Goal: Information Seeking & Learning: Learn about a topic

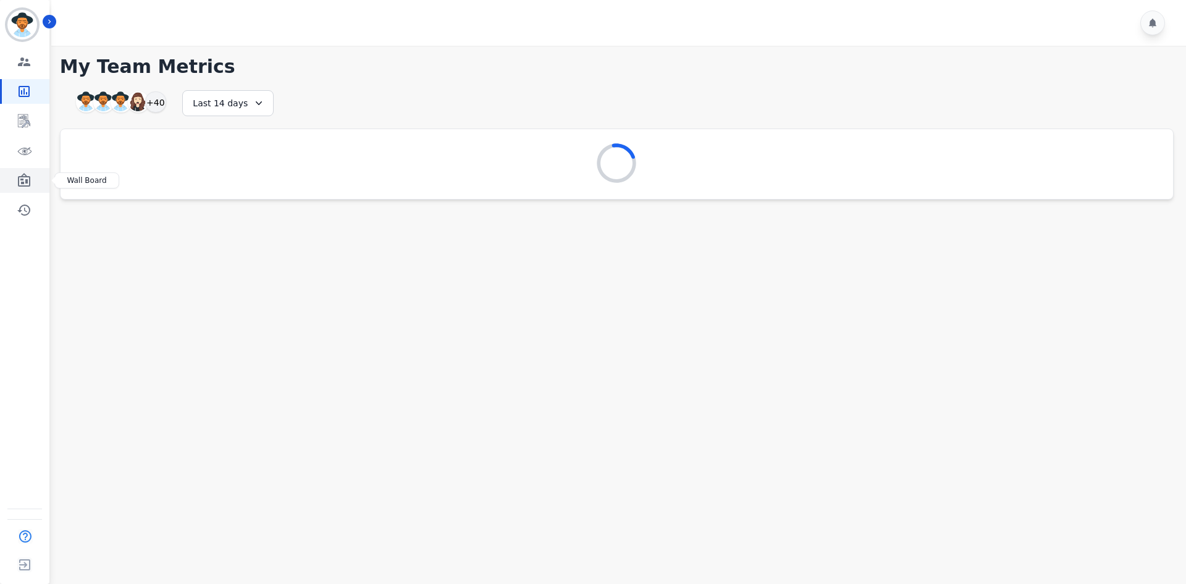
click at [32, 183] on link "Sidebar" at bounding box center [26, 180] width 48 height 25
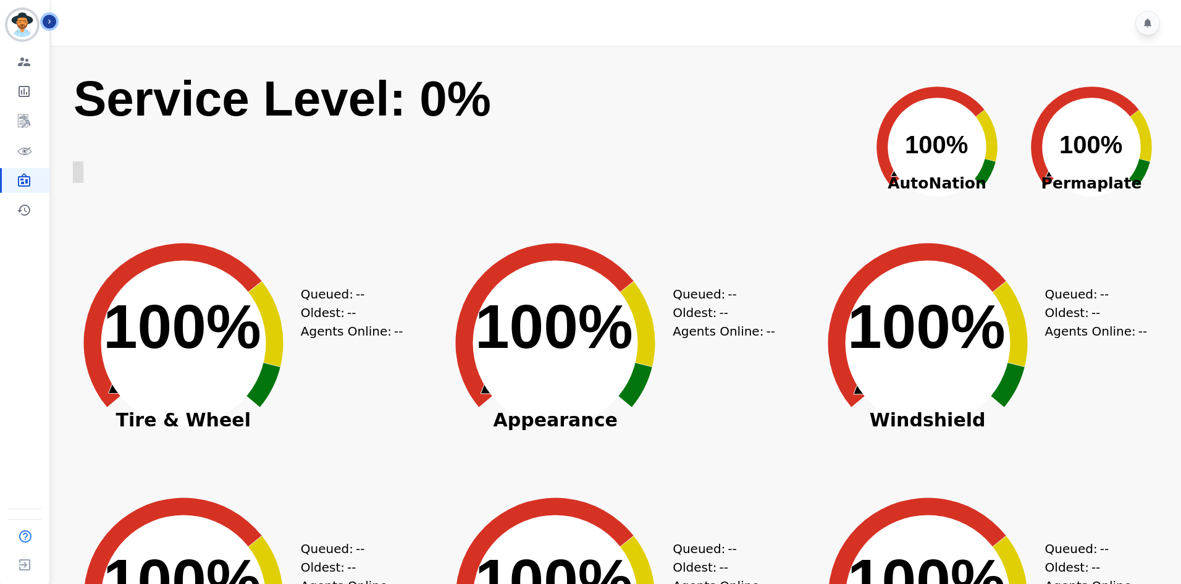
click at [48, 23] on icon "Sidebar" at bounding box center [49, 21] width 9 height 9
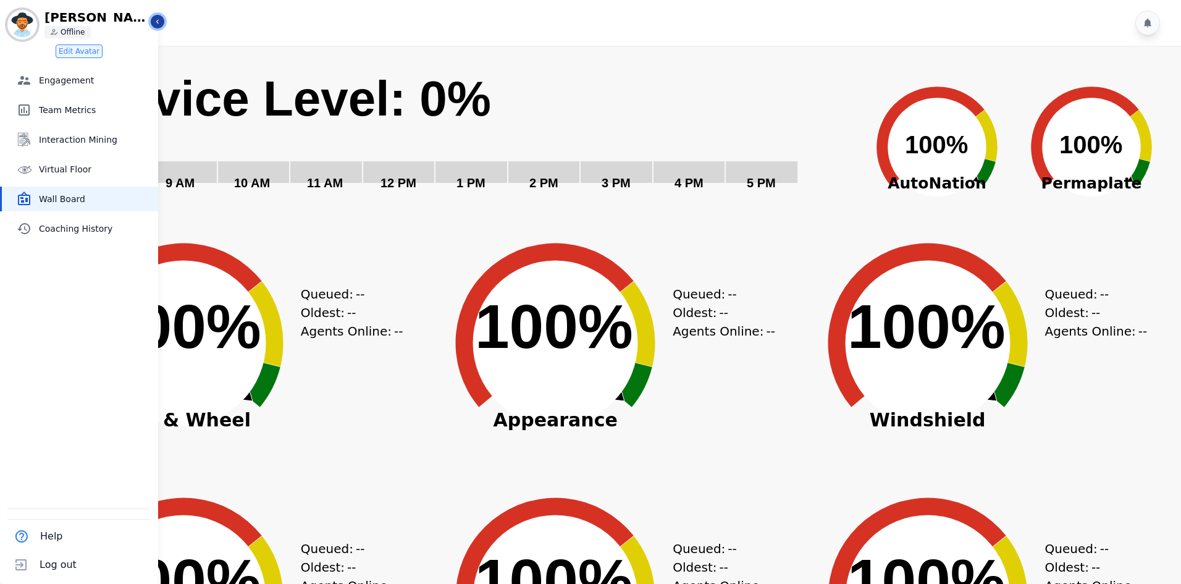
click at [158, 25] on icon "Sidebar" at bounding box center [157, 21] width 9 height 9
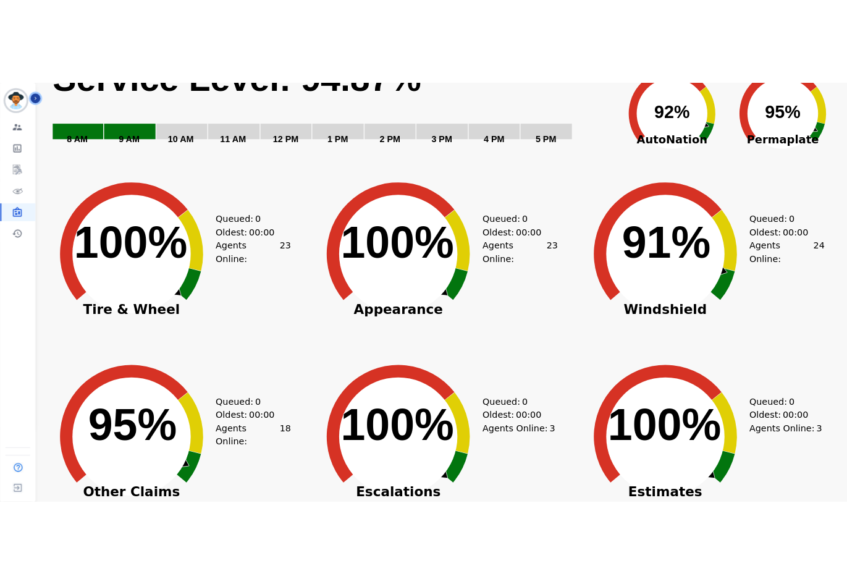
scroll to position [43, 0]
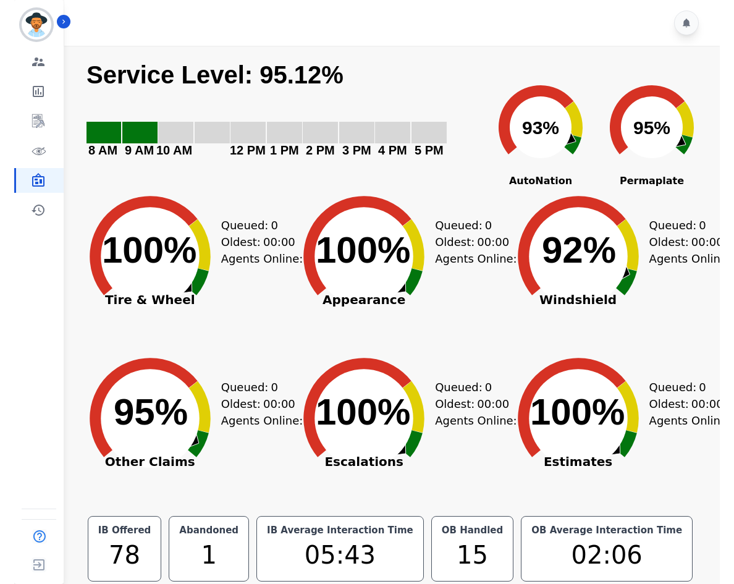
scroll to position [62, 0]
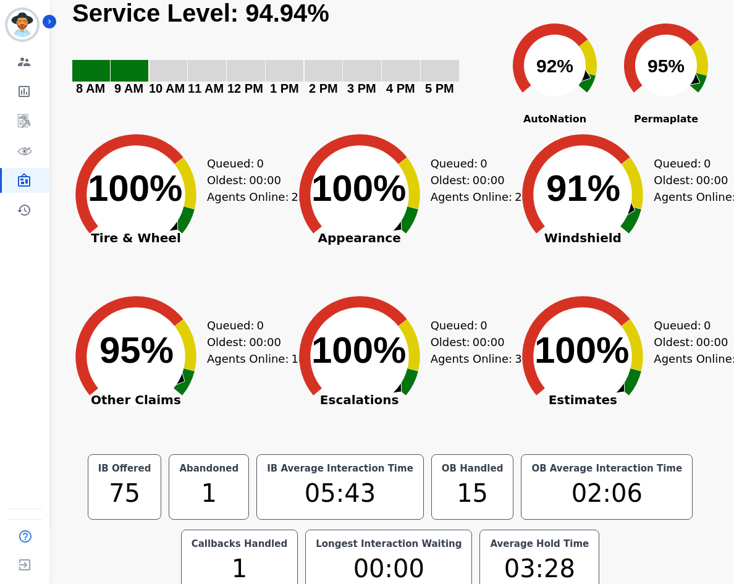
click at [290, 550] on div "1" at bounding box center [239, 568] width 101 height 37
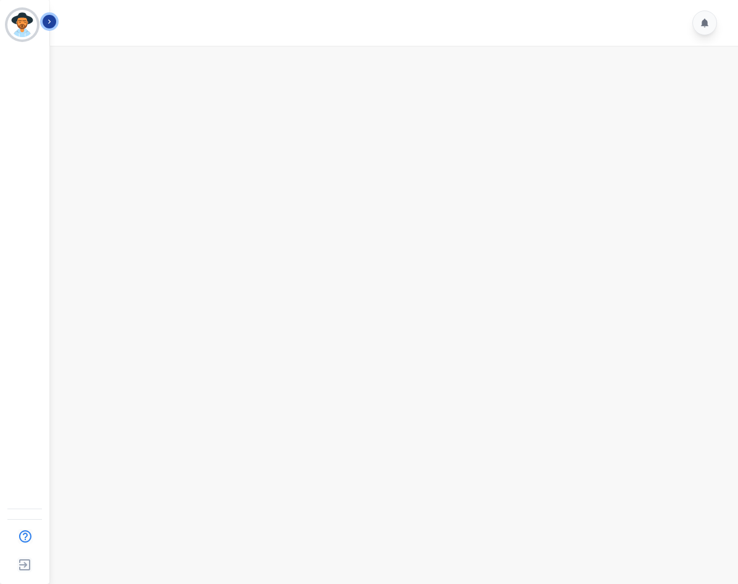
click at [51, 21] on icon "Sidebar" at bounding box center [49, 21] width 9 height 9
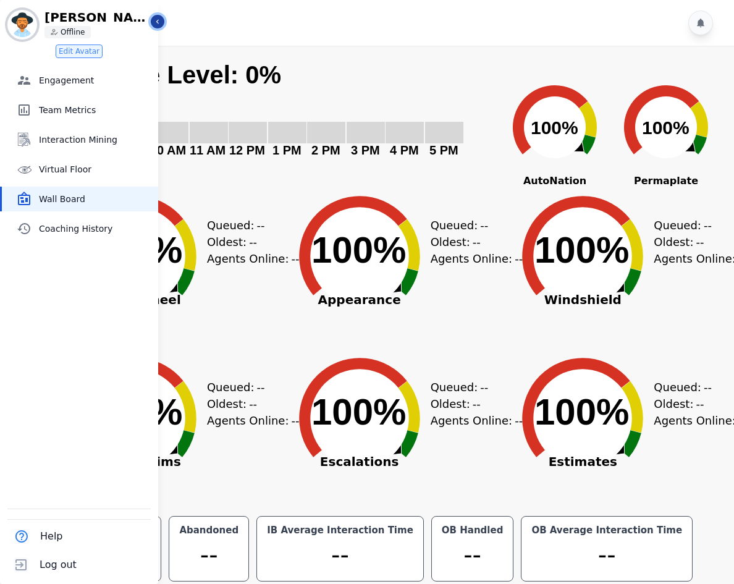
click at [154, 19] on icon "Sidebar" at bounding box center [157, 21] width 9 height 9
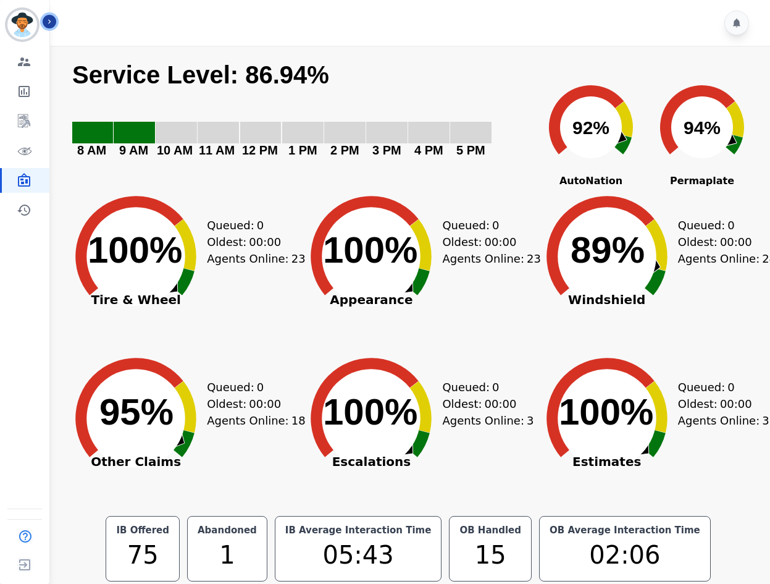
click at [275, 79] on text "Service Level: 86.94%" at bounding box center [200, 74] width 257 height 27
click at [264, 80] on text "Service Level: 86.94%" at bounding box center [200, 74] width 257 height 27
drag, startPoint x: 188, startPoint y: 122, endPoint x: 406, endPoint y: 88, distance: 220.6
click at [406, 88] on rect "Service Level: 0%" at bounding box center [299, 118] width 456 height 114
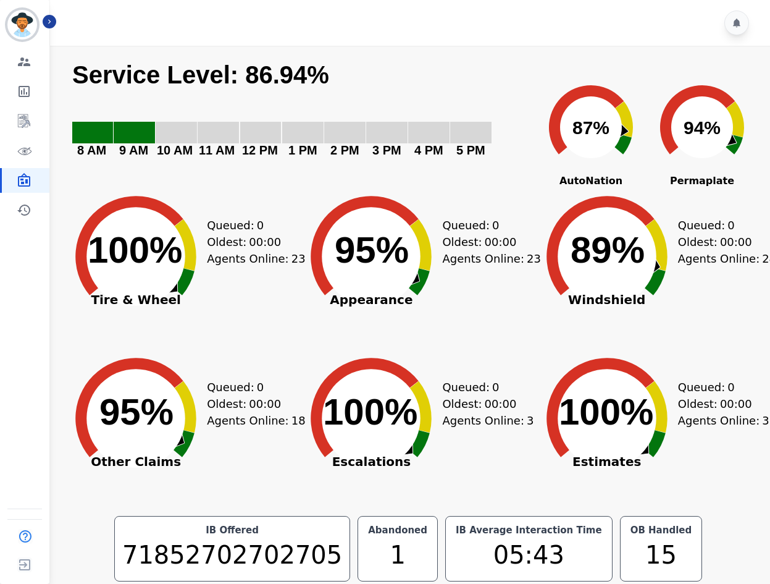
scroll to position [98, 0]
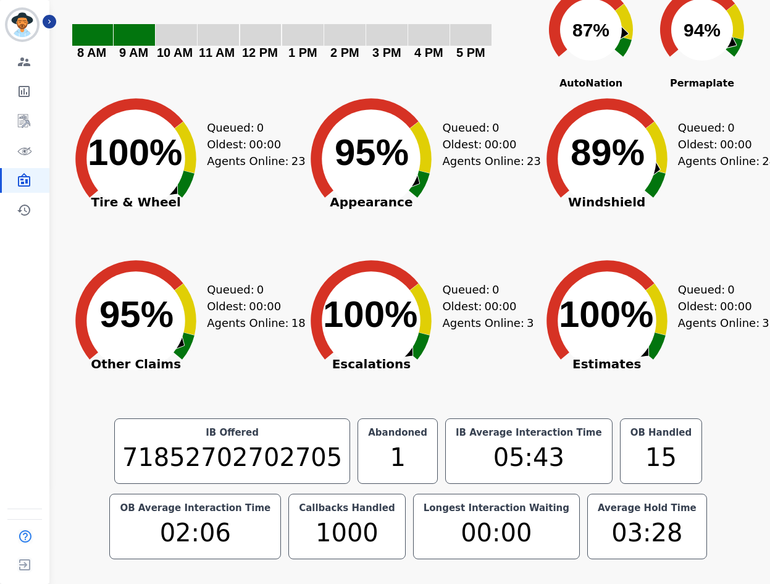
click at [700, 564] on div "Created with Highcharts 10.3.3 Service Level: 86.94% 5 PM 4 PM 3 PM 2 PM 1 PM 1…" at bounding box center [408, 265] width 724 height 635
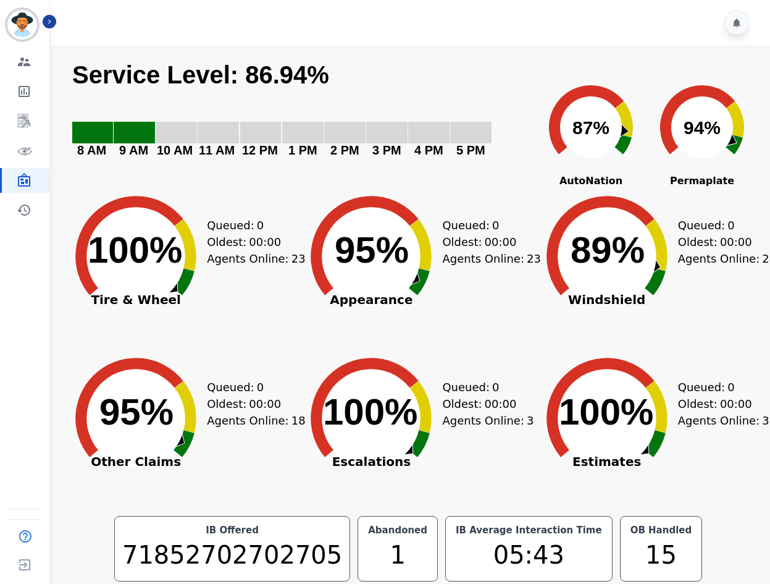
click at [285, 75] on text "Service Level: 86.94%" at bounding box center [200, 74] width 257 height 27
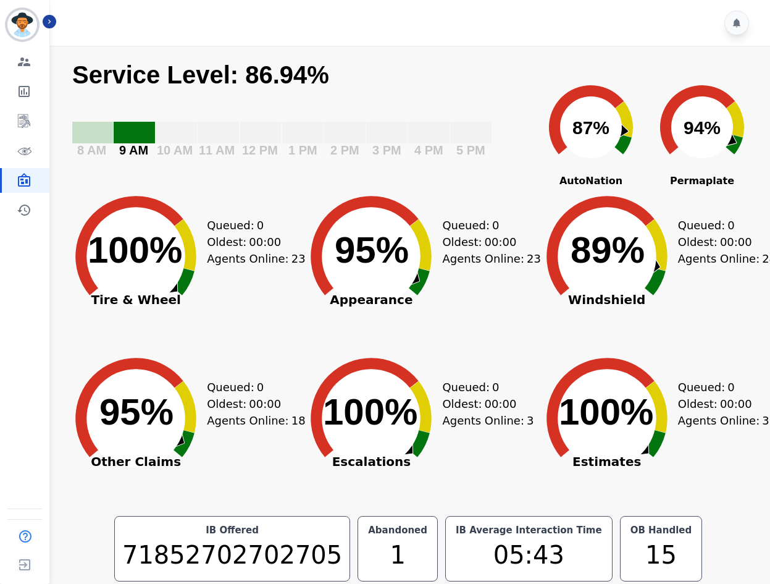
click at [141, 136] on rect "Service Level: 0%" at bounding box center [134, 133] width 41 height 22
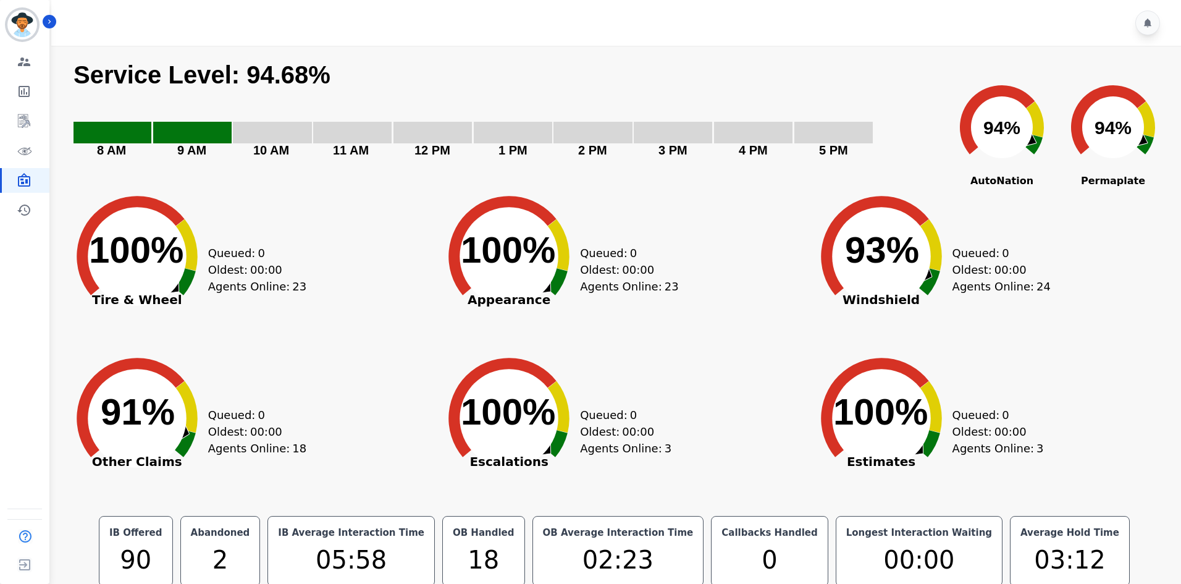
scroll to position [27, 0]
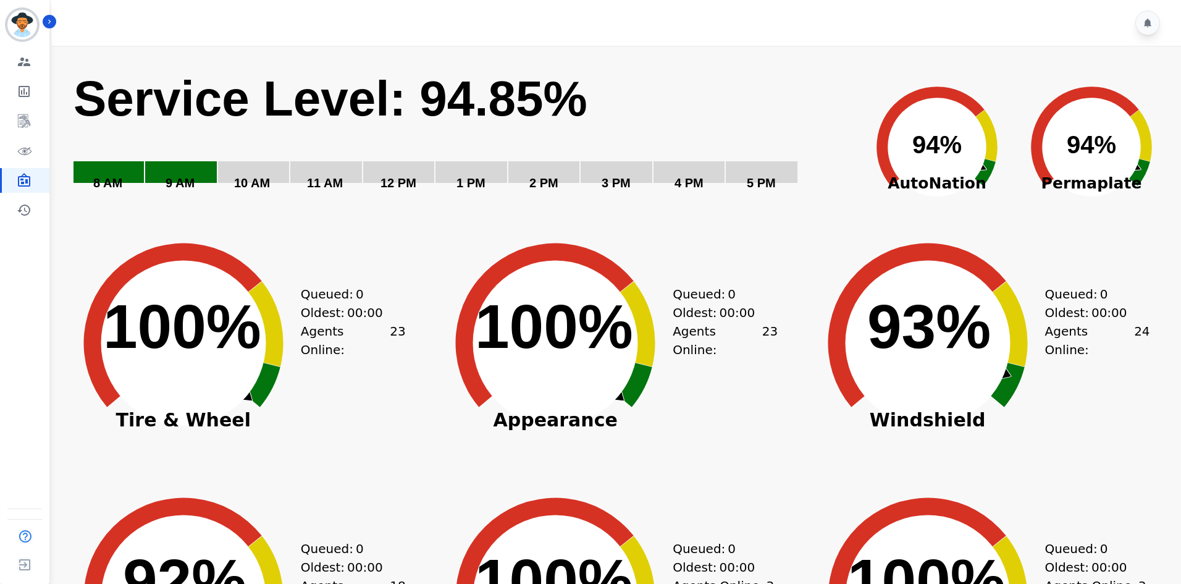
drag, startPoint x: 582, startPoint y: 102, endPoint x: 374, endPoint y: 96, distance: 208.2
click at [374, 96] on text "Service Level: 94.85%" at bounding box center [330, 98] width 514 height 55
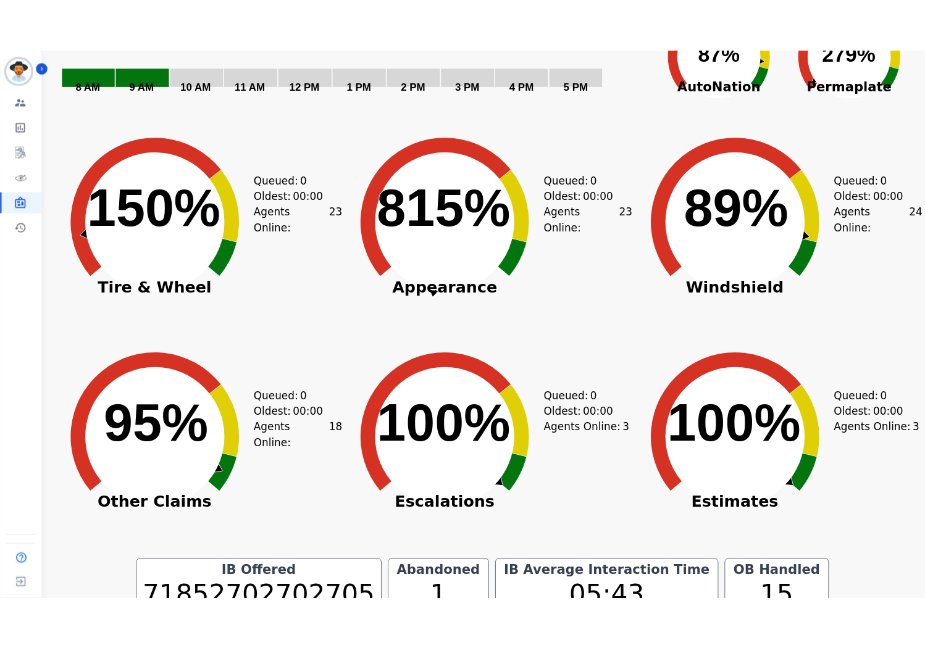
scroll to position [2, 0]
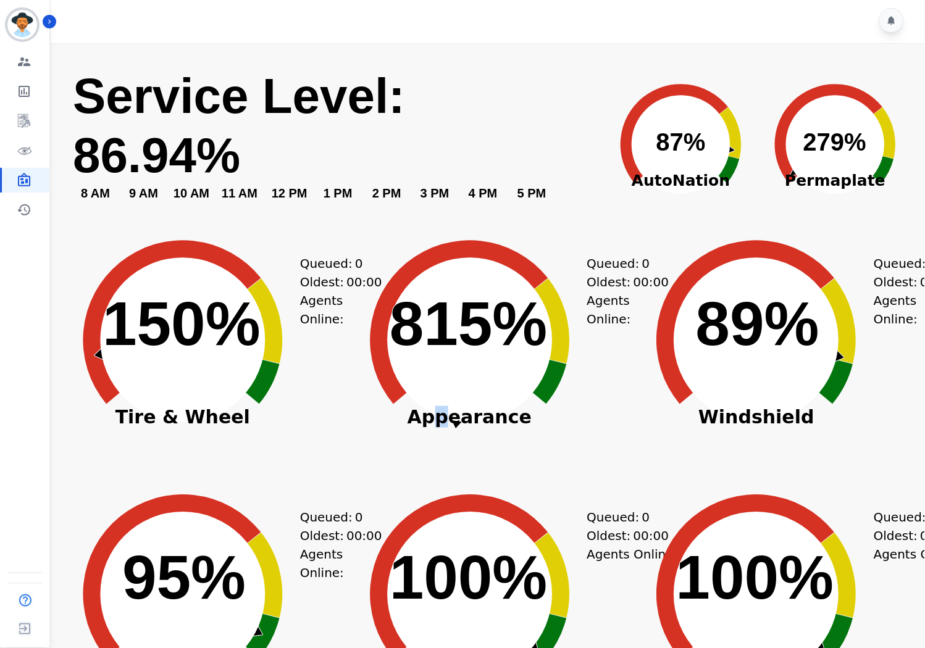
drag, startPoint x: 457, startPoint y: 428, endPoint x: 441, endPoint y: 428, distance: 16.1
click at [447, 424] on span "Appearance" at bounding box center [469, 417] width 247 height 12
click at [439, 396] on circle at bounding box center [469, 340] width 165 height 165
click at [473, 356] on text "815% ​ 815%" at bounding box center [469, 323] width 158 height 69
drag, startPoint x: 568, startPoint y: 232, endPoint x: 566, endPoint y: 213, distance: 18.6
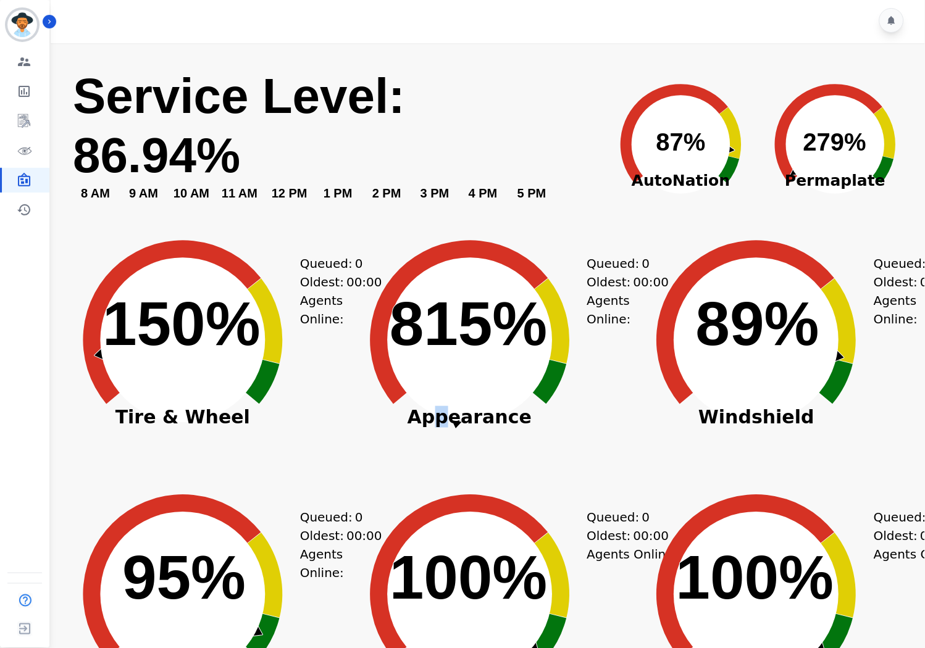
click at [569, 230] on icon "Created with Highcharts 10.3.3 815% ​ 815%" at bounding box center [469, 330] width 247 height 247
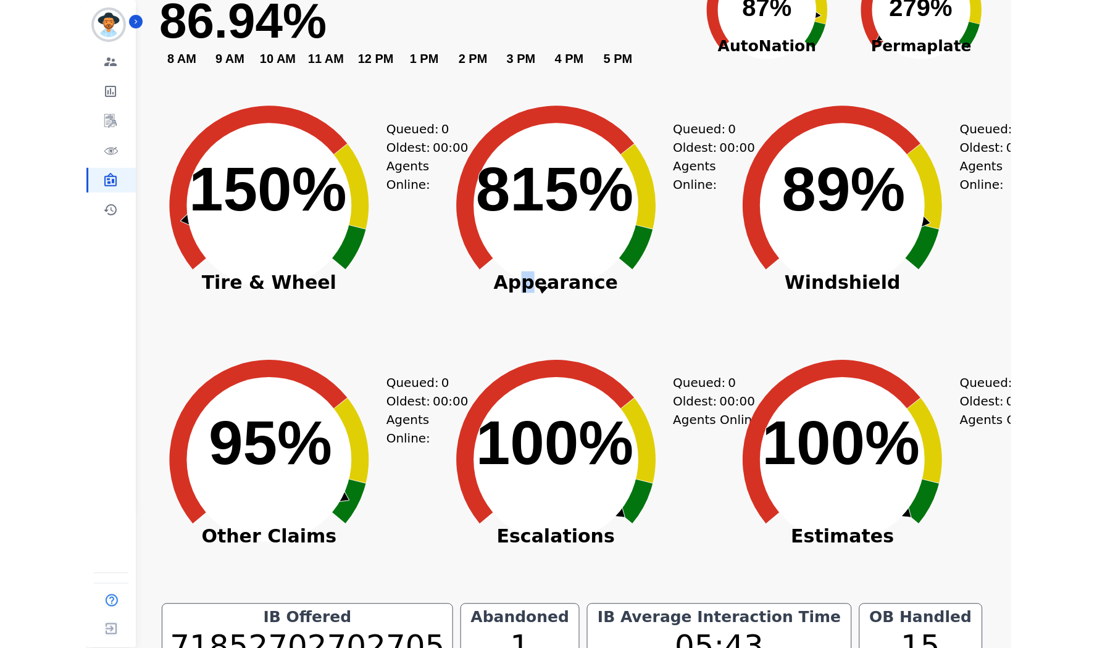
scroll to position [0, 0]
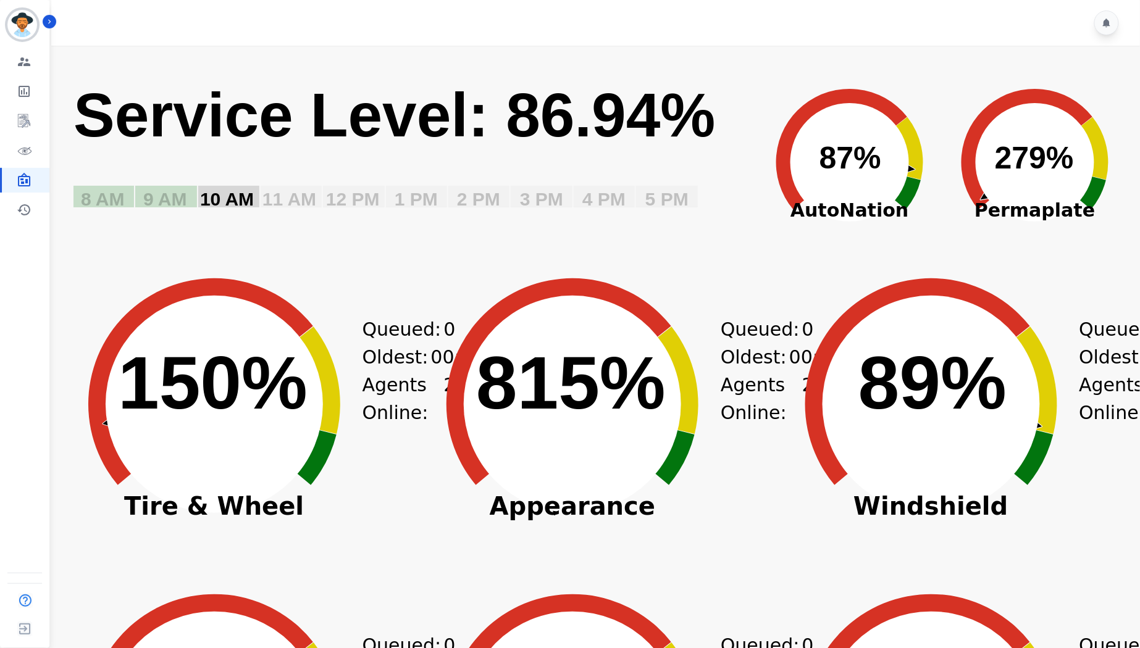
click at [236, 195] on text "10 AM" at bounding box center [227, 199] width 54 height 20
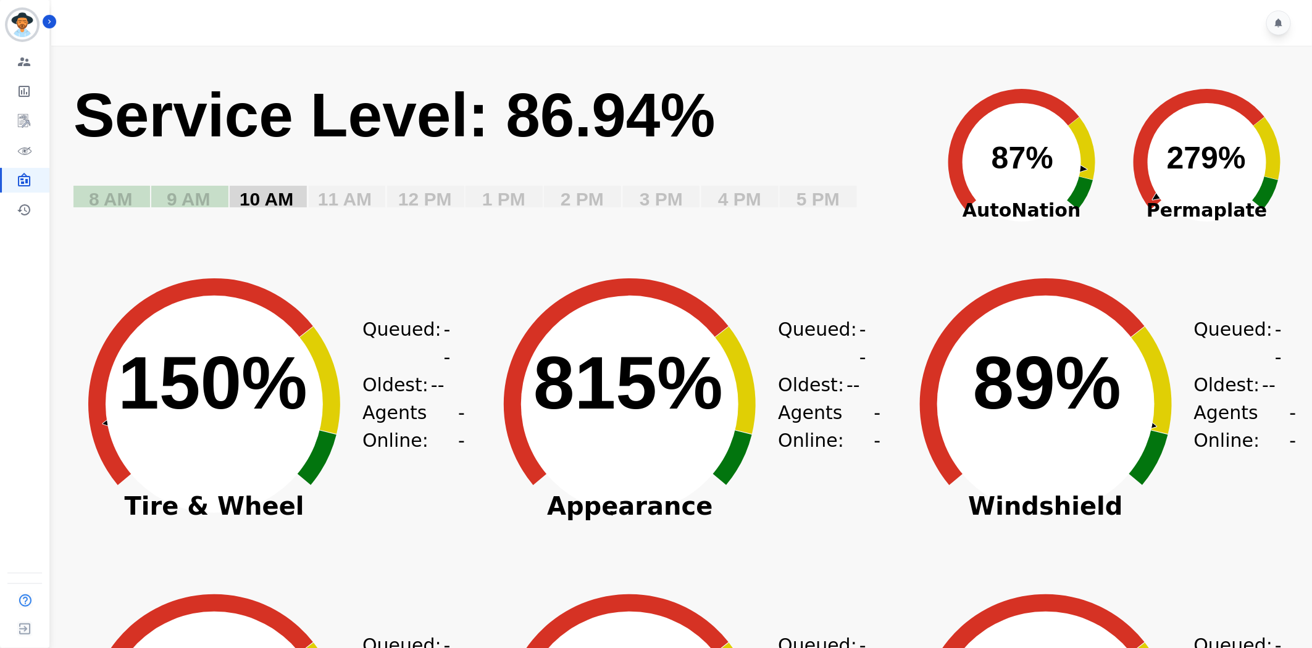
click at [278, 196] on text "10 AM" at bounding box center [267, 199] width 54 height 20
click at [204, 199] on text "9 AM" at bounding box center [189, 199] width 44 height 20
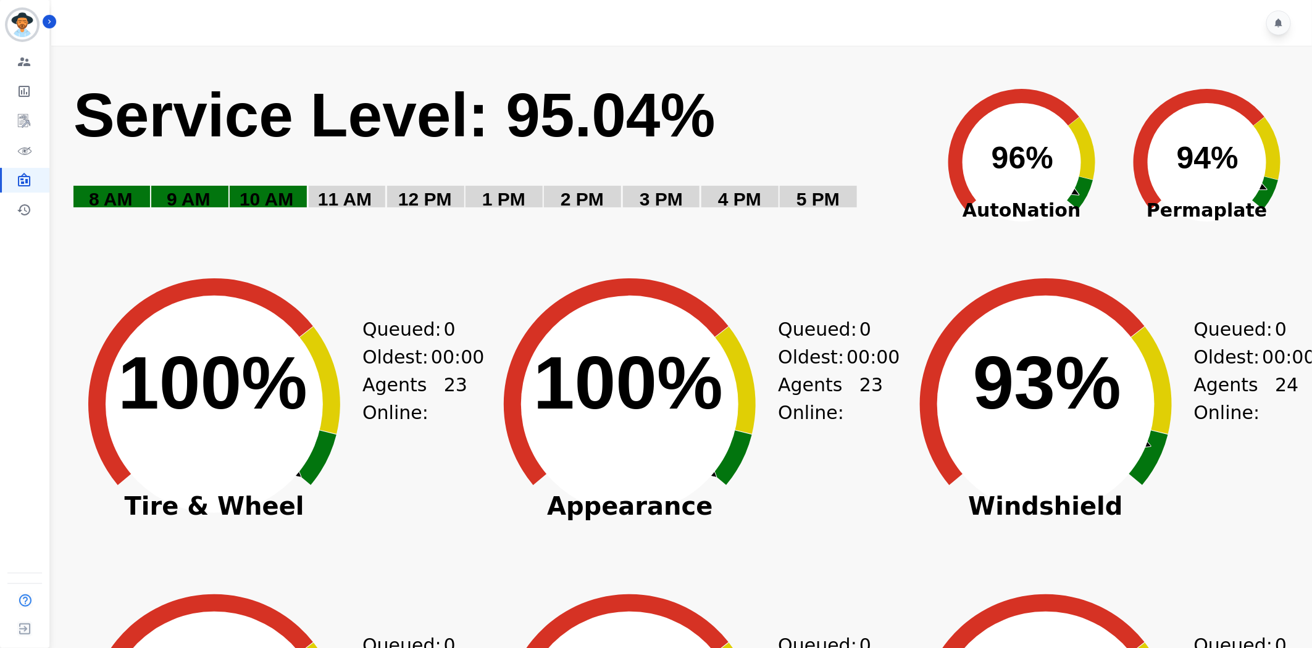
click at [204, 199] on text "9 AM" at bounding box center [189, 199] width 44 height 20
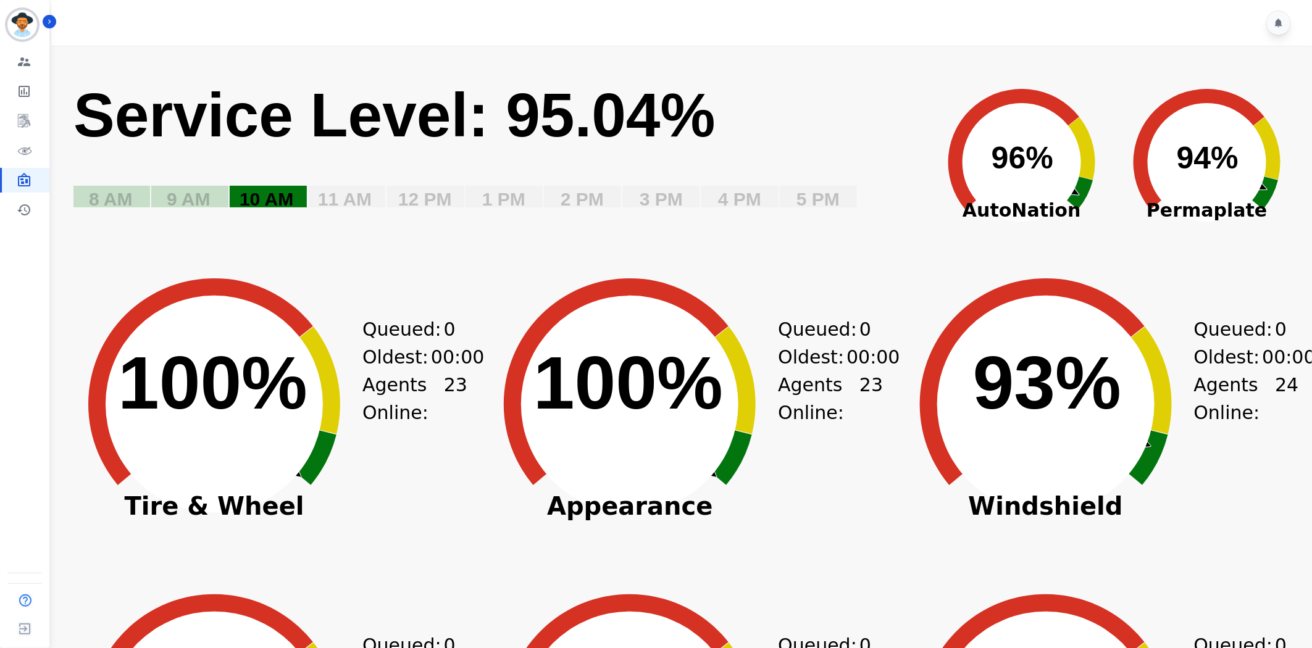
click at [272, 200] on text "10 AM" at bounding box center [267, 199] width 54 height 20
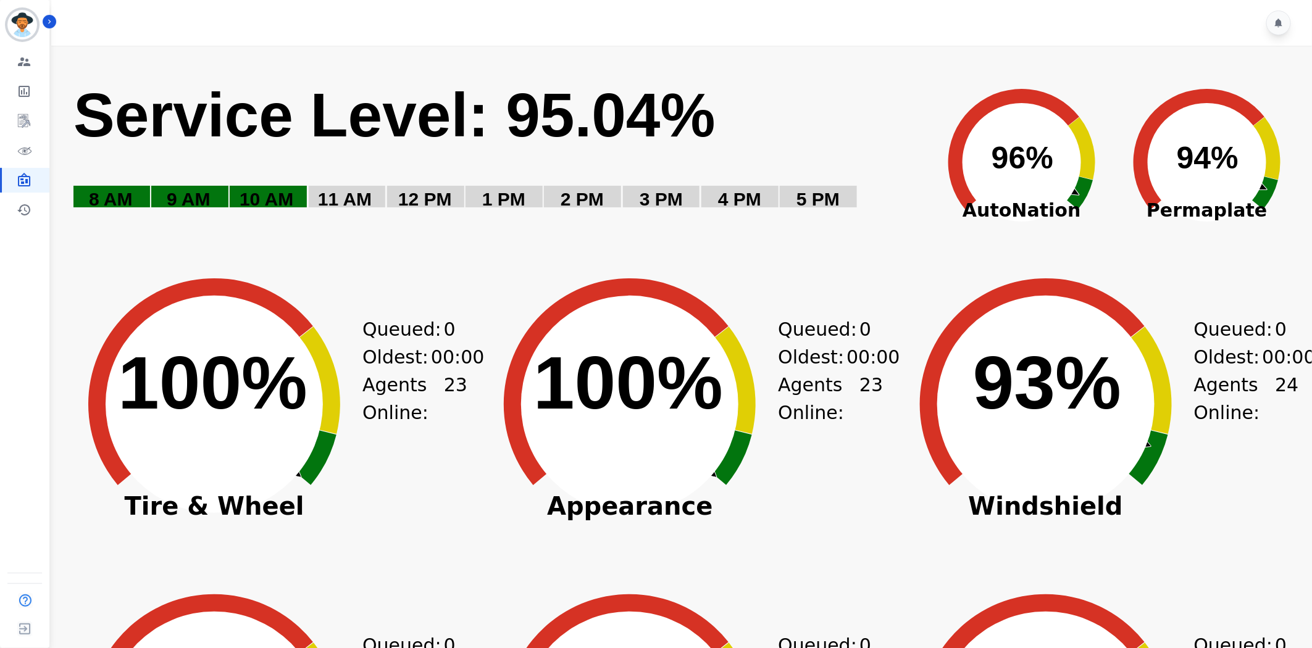
click at [885, 101] on rect "Service Level: 0%" at bounding box center [497, 153] width 850 height 151
click at [864, 306] on div "Queued: 0 Oldest: 00:00 Agents Online: 23" at bounding box center [830, 424] width 105 height 309
click at [50, 27] on button "Icon description" at bounding box center [50, 22] width 14 height 14
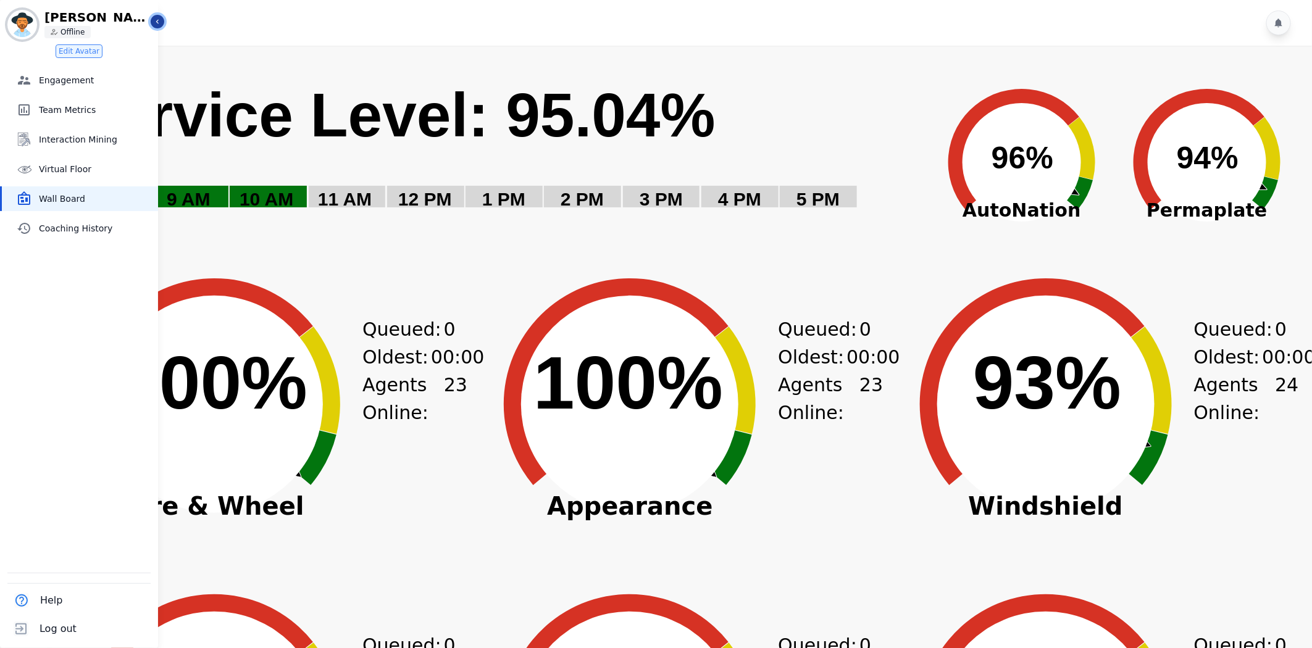
click at [156, 22] on icon "Sidebar" at bounding box center [157, 22] width 2 height 4
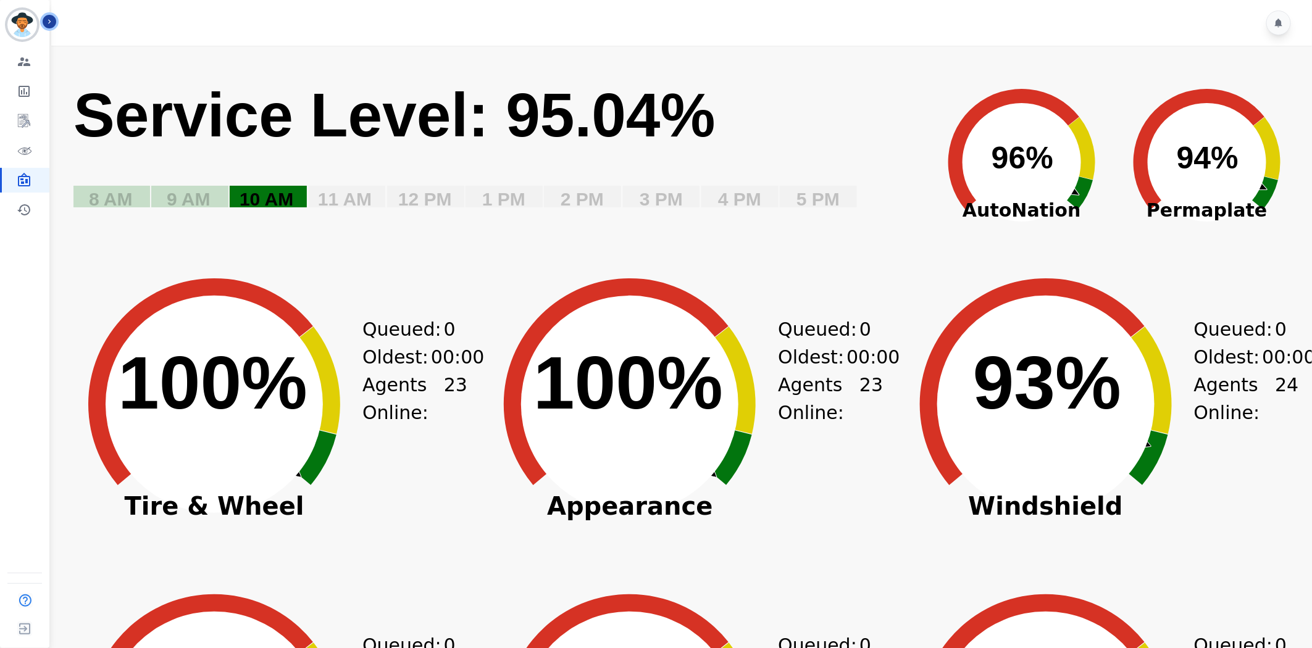
click at [285, 205] on text "10 AM" at bounding box center [267, 199] width 54 height 20
click at [336, 193] on text "11 AM" at bounding box center [345, 199] width 54 height 20
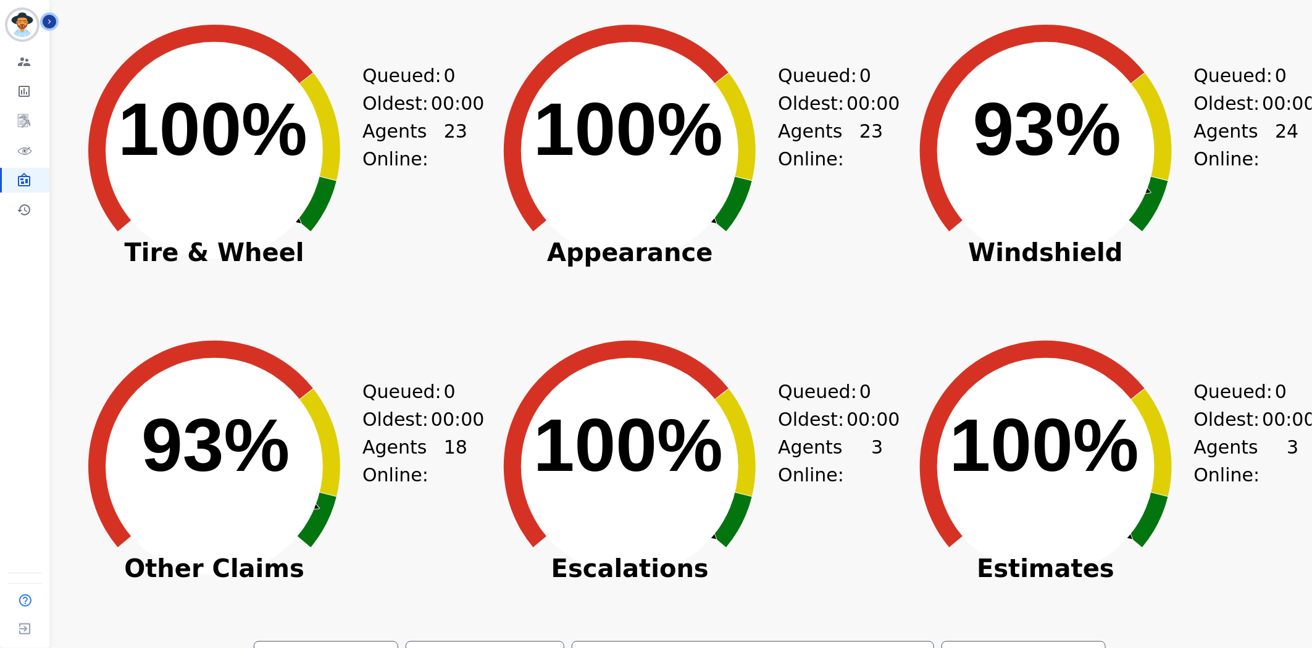
scroll to position [48, 0]
